Goal: Task Accomplishment & Management: Use online tool/utility

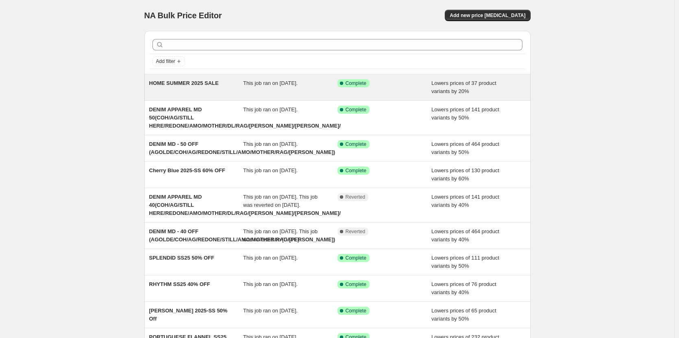
click at [192, 82] on span "HOME SUMMER 2025 SALE" at bounding box center [183, 83] width 69 height 6
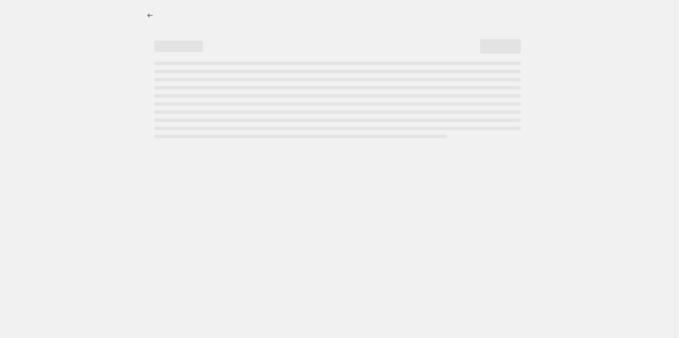
select select "percentage"
